Goal: Task Accomplishment & Management: Manage account settings

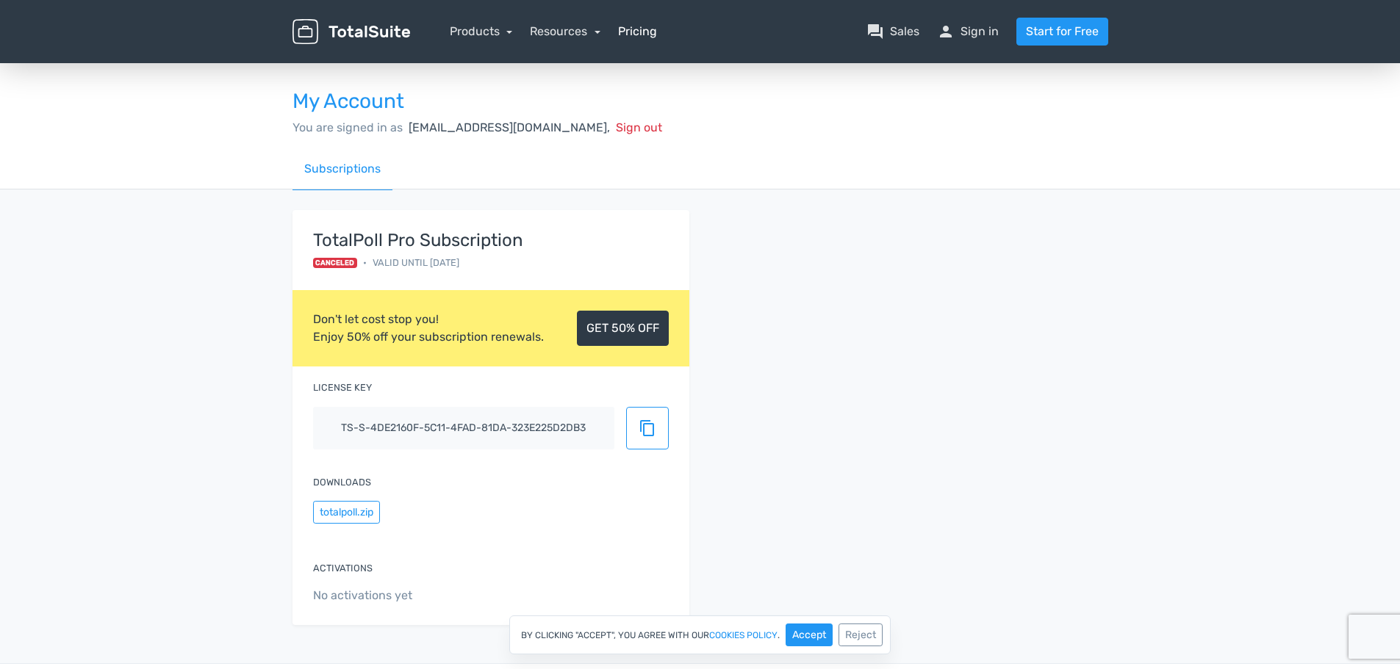
click at [628, 32] on link "Pricing" at bounding box center [637, 32] width 39 height 18
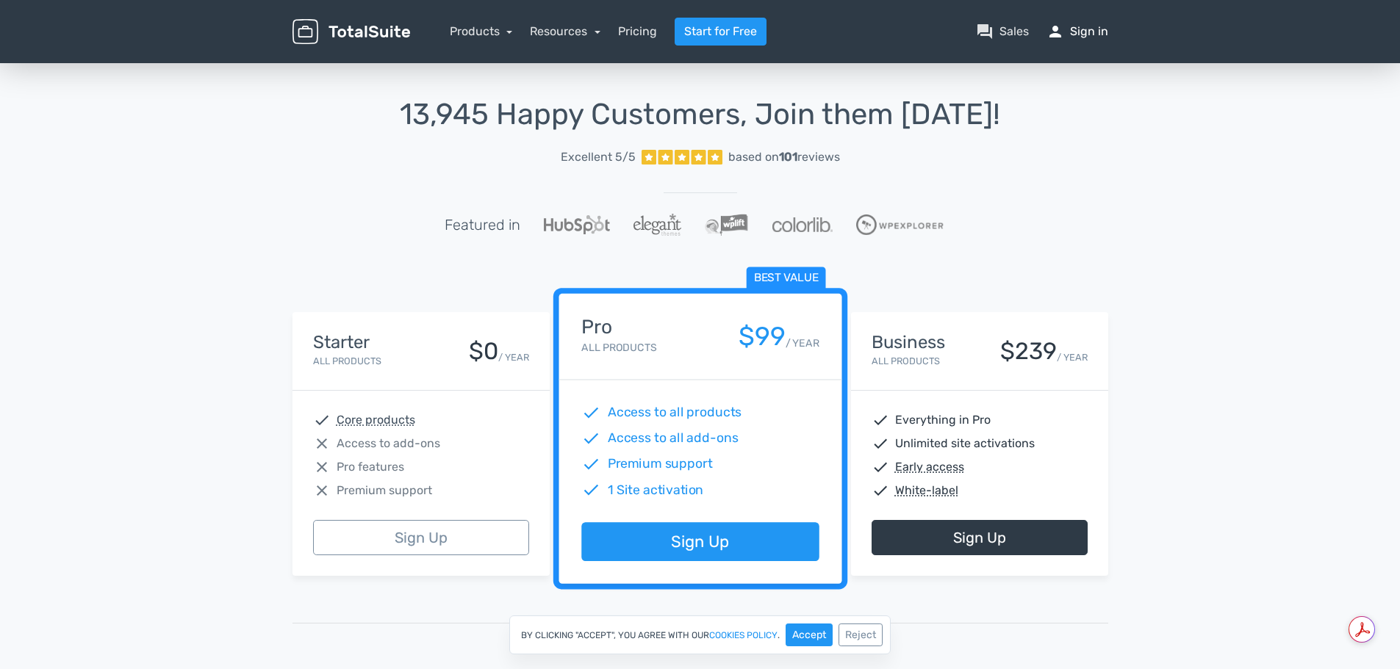
click at [1084, 34] on link "person Sign in" at bounding box center [1077, 32] width 62 height 18
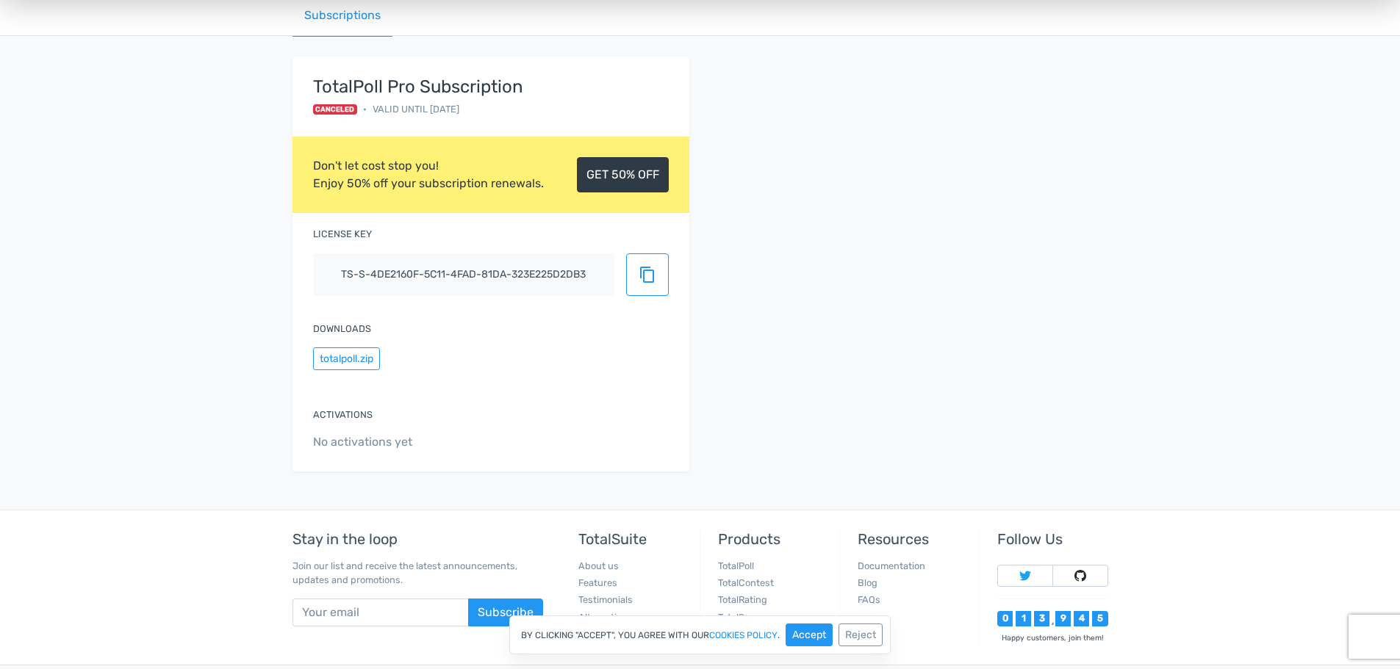
scroll to position [8, 0]
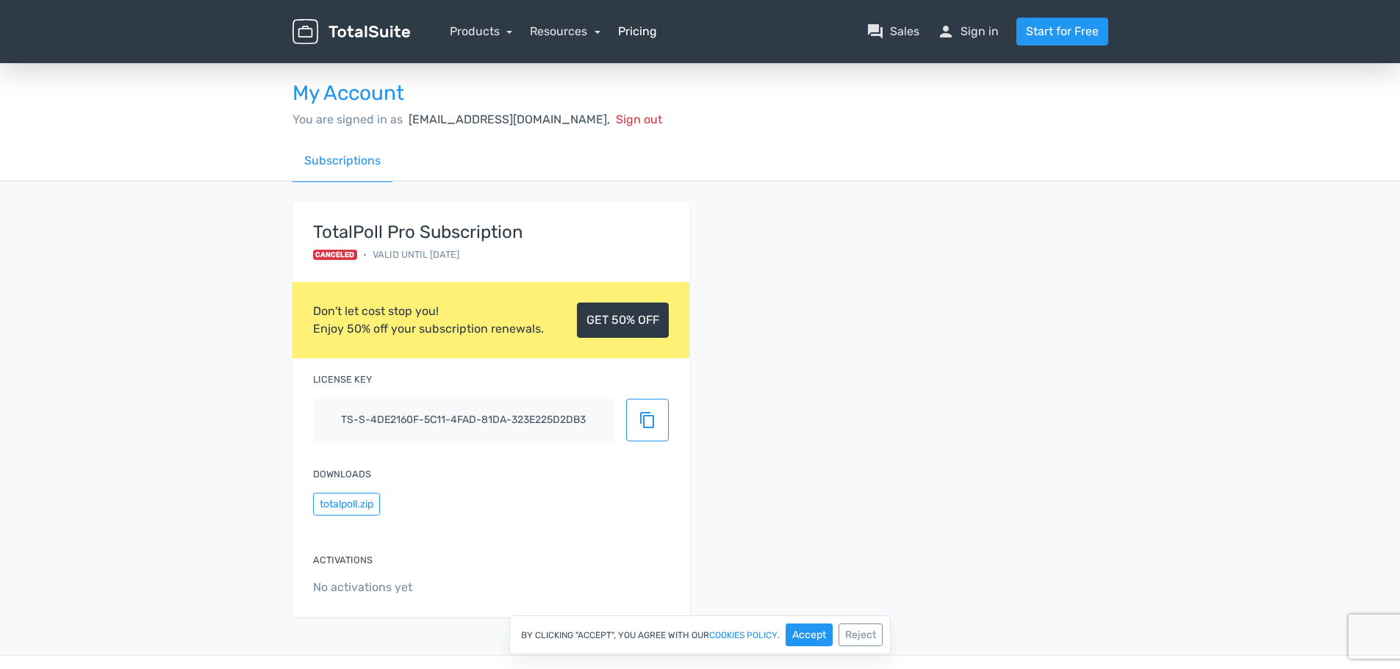
click at [623, 32] on link "Pricing" at bounding box center [637, 32] width 39 height 18
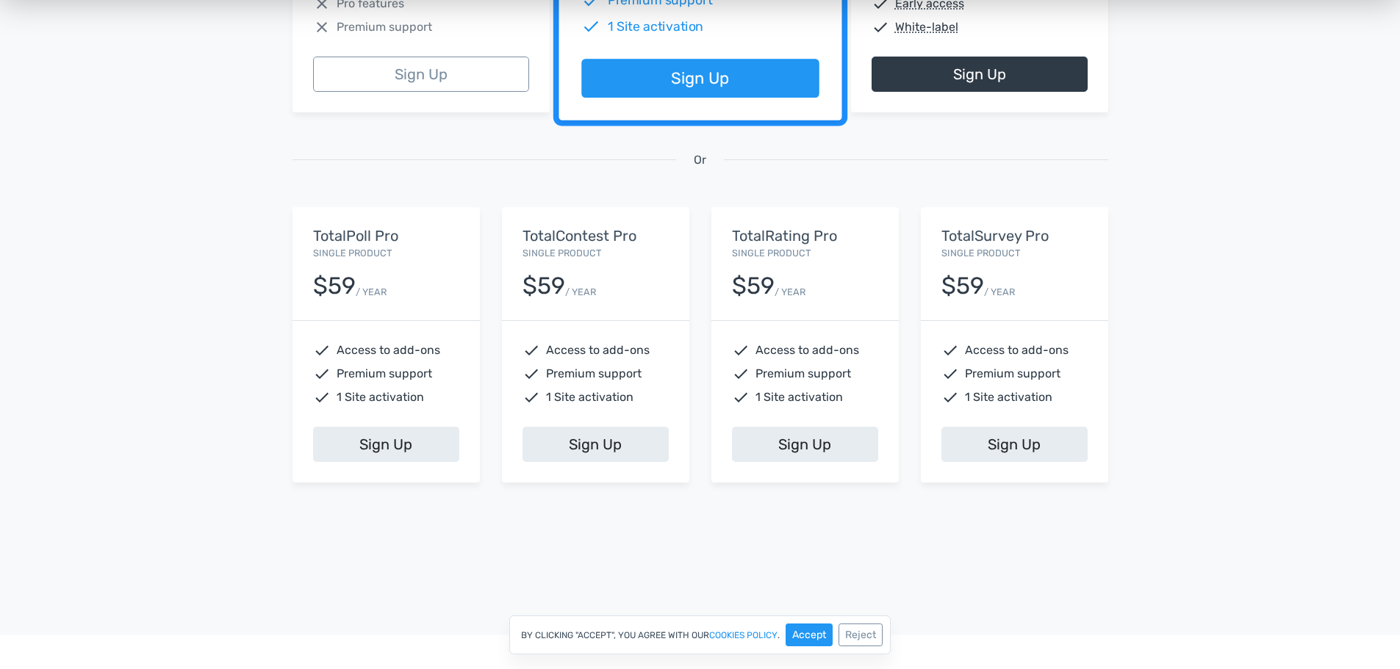
scroll to position [514, 0]
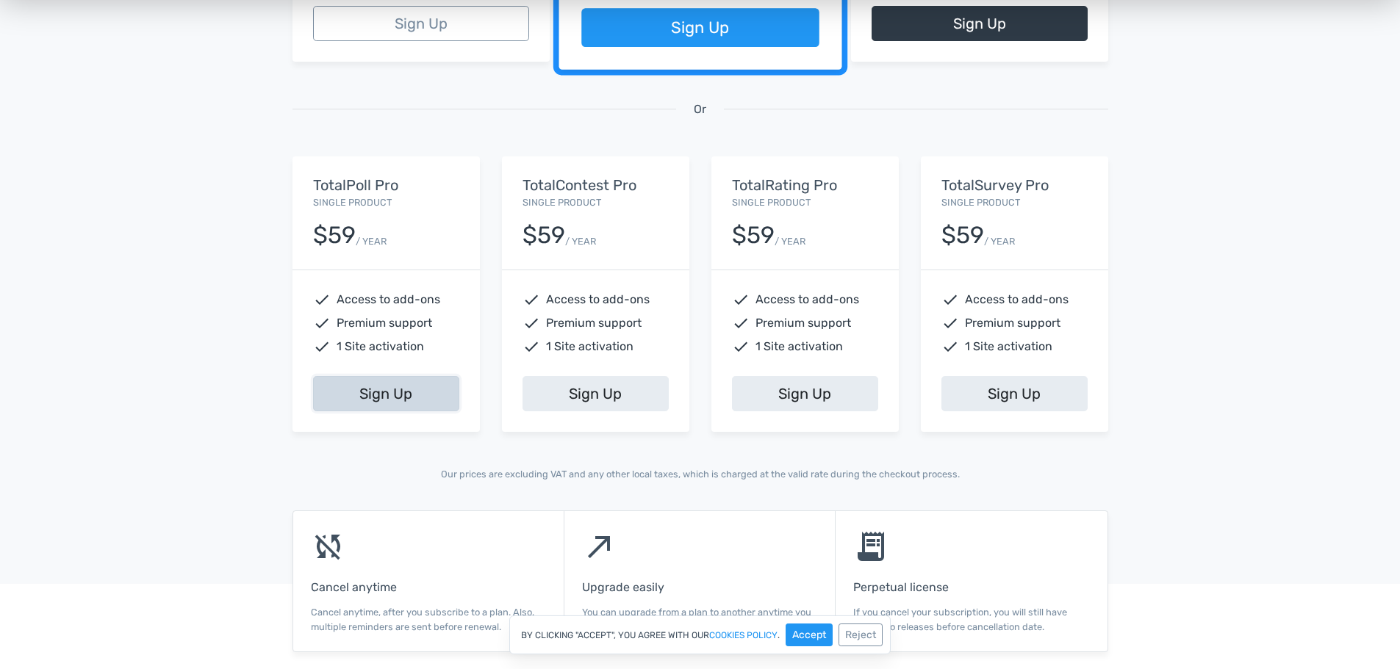
click at [387, 392] on link "Sign Up" at bounding box center [386, 393] width 146 height 35
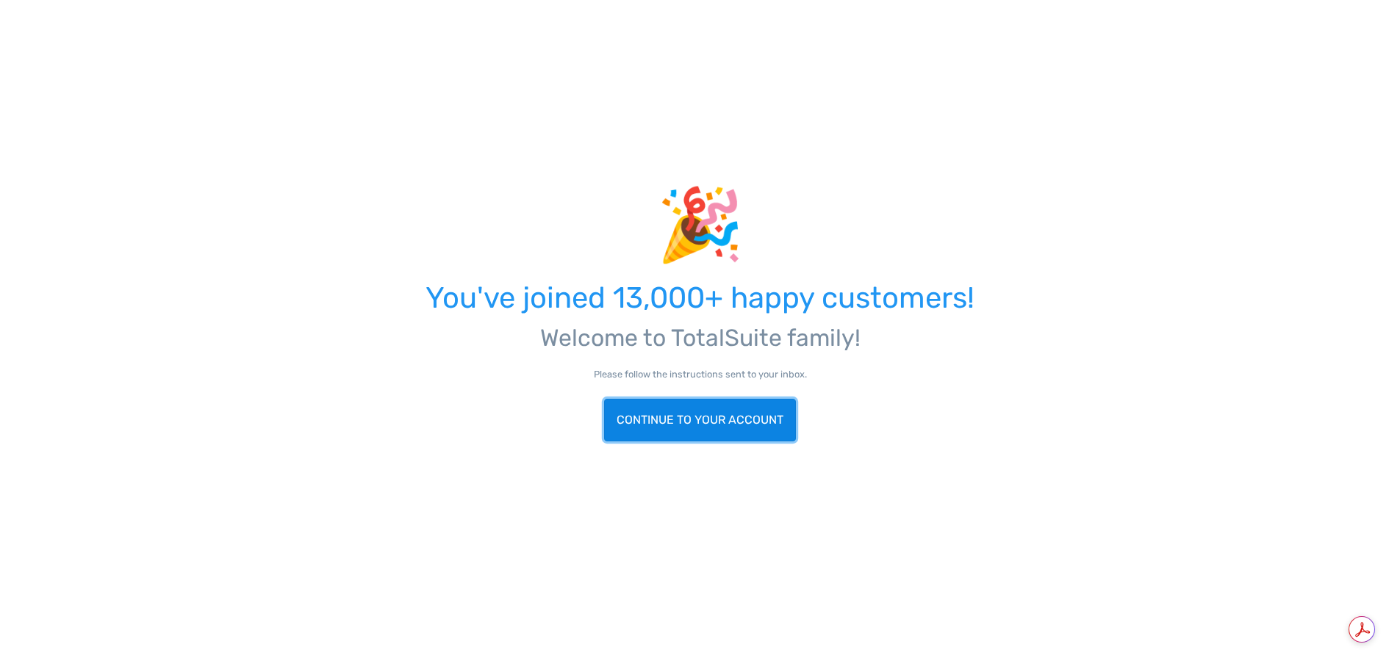
click at [738, 411] on link "Continue to your account" at bounding box center [700, 420] width 192 height 43
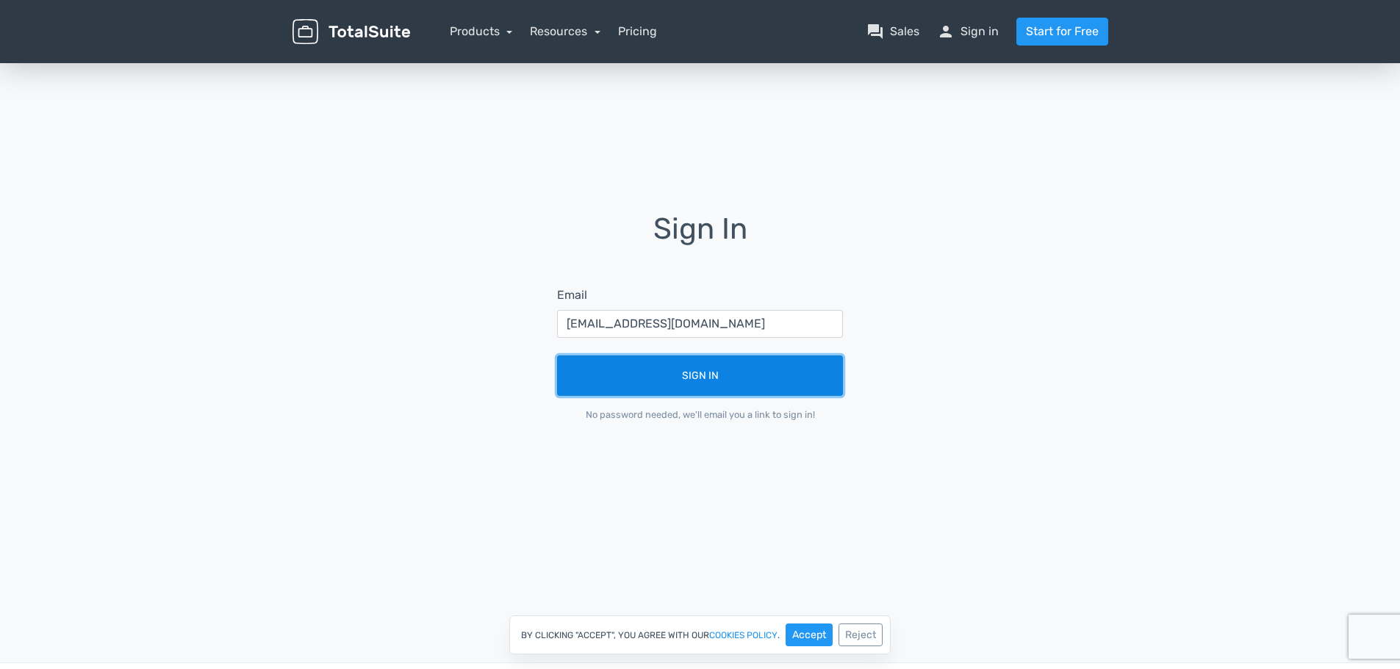
click at [701, 376] on button "Sign In" at bounding box center [700, 376] width 286 height 40
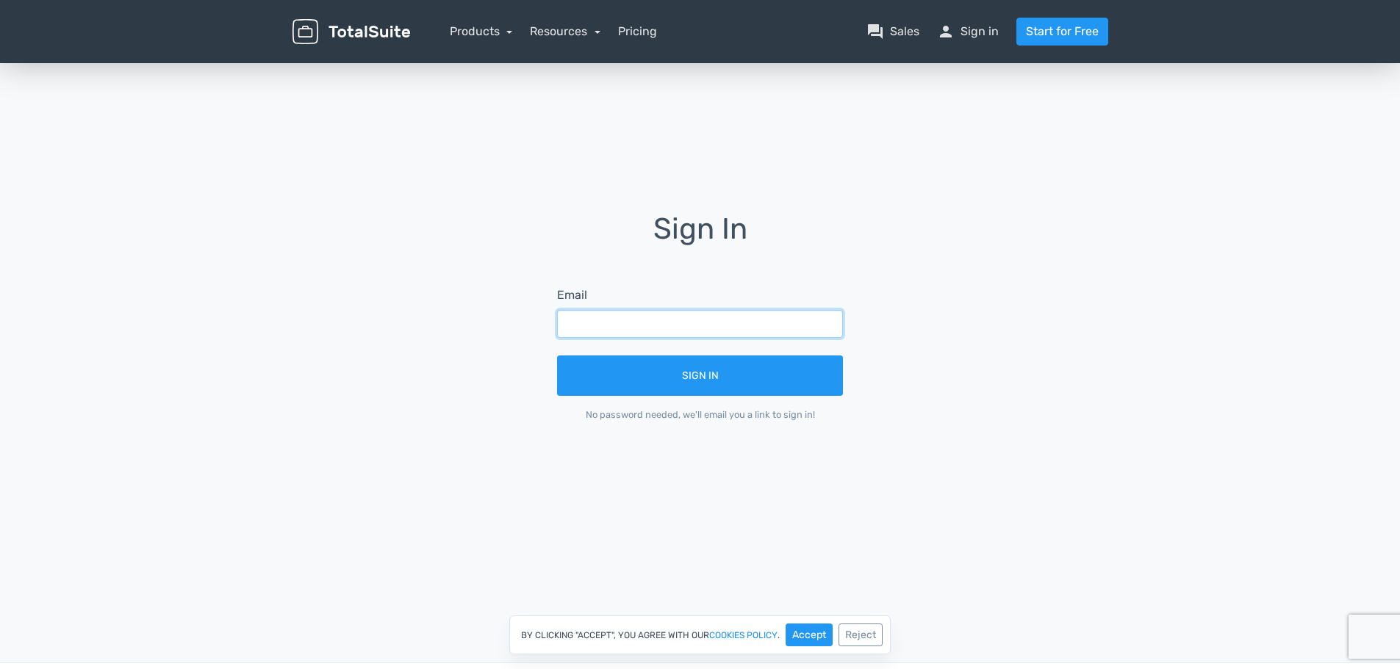
click at [577, 323] on input "text" at bounding box center [700, 324] width 286 height 28
click at [965, 39] on link "person Sign in" at bounding box center [968, 32] width 62 height 18
click at [680, 323] on input "text" at bounding box center [700, 324] width 286 height 28
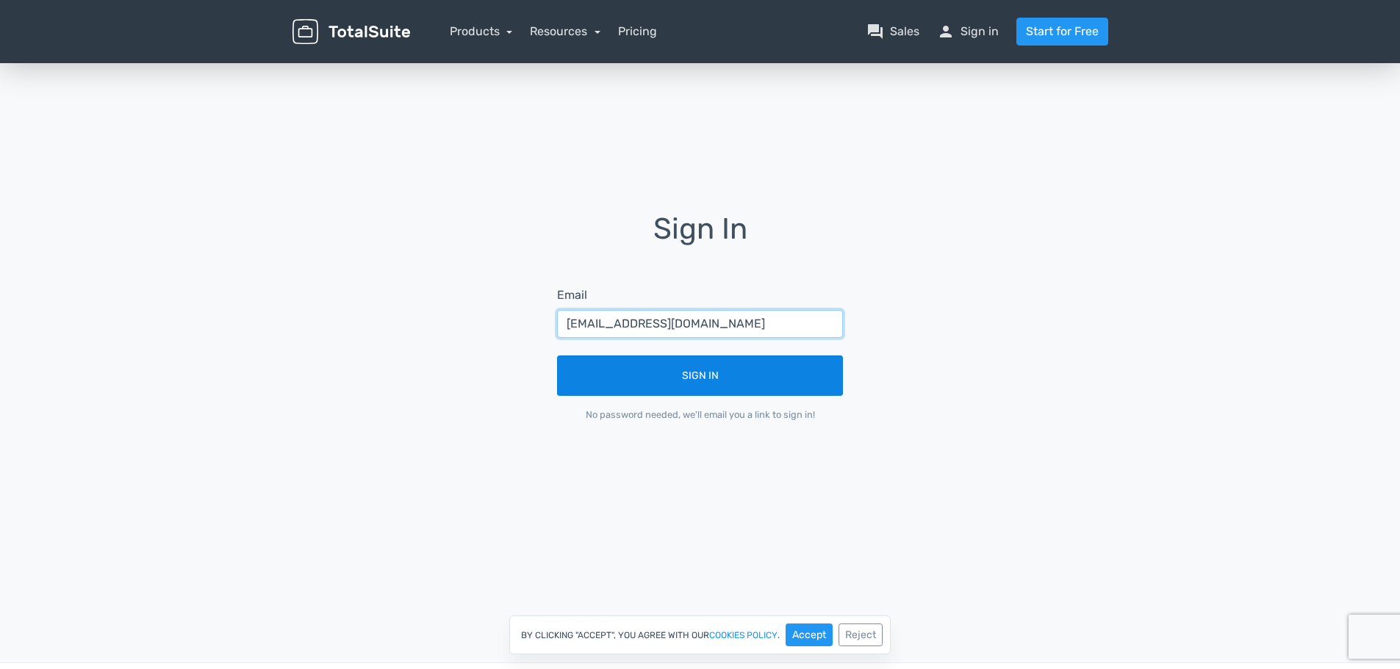
type input "[EMAIL_ADDRESS][DOMAIN_NAME]"
click at [674, 385] on button "Sign In" at bounding box center [700, 376] width 286 height 40
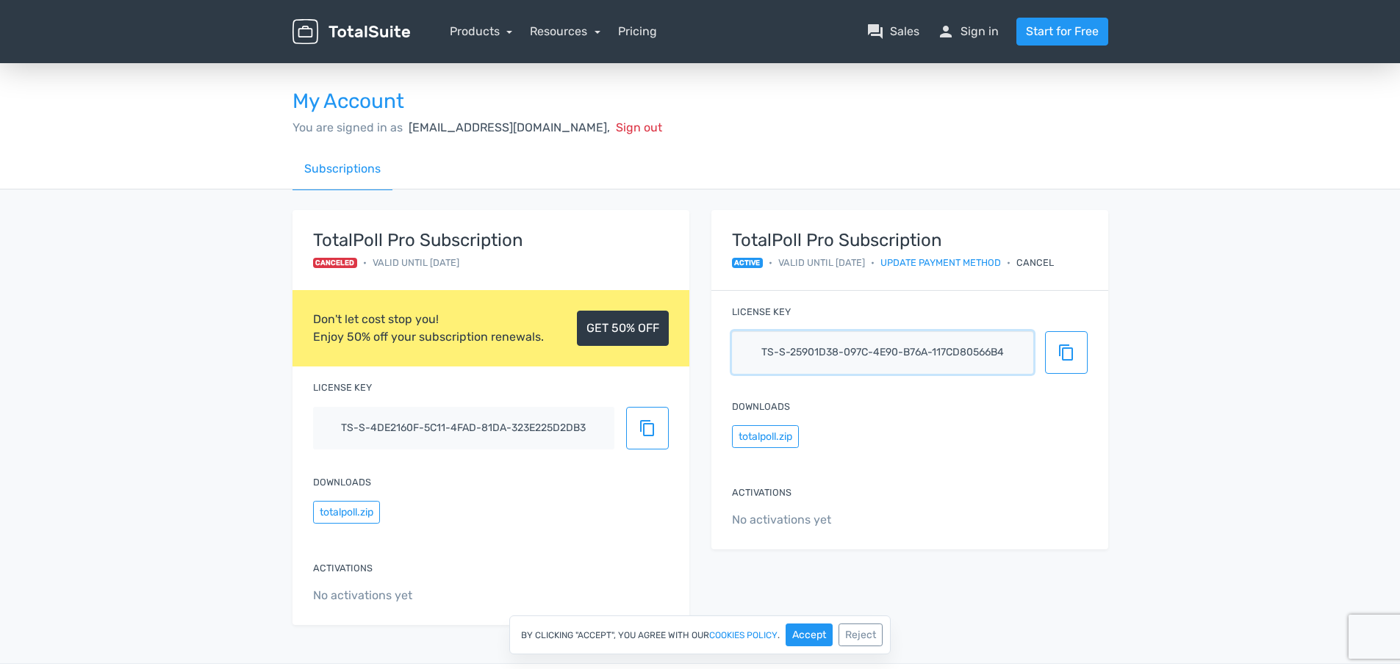
click at [890, 354] on input "ts-s-25901d38-097c-4e90-b76a-117cd80566b4" at bounding box center [882, 352] width 301 height 43
